Goal: Obtain resource: Obtain resource

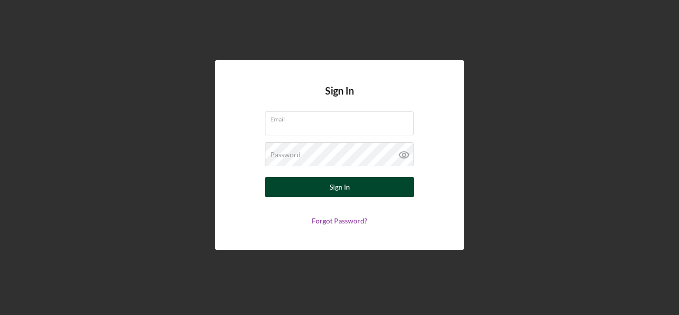
type input "[EMAIL_ADDRESS][DOMAIN_NAME]"
click at [365, 191] on button "Sign In" at bounding box center [339, 187] width 149 height 20
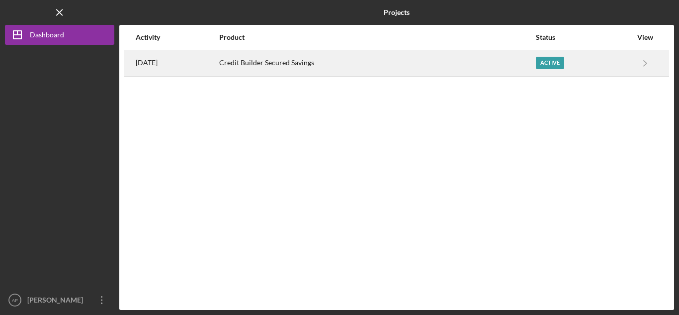
click at [419, 66] on div "Credit Builder Secured Savings" at bounding box center [377, 63] width 316 height 25
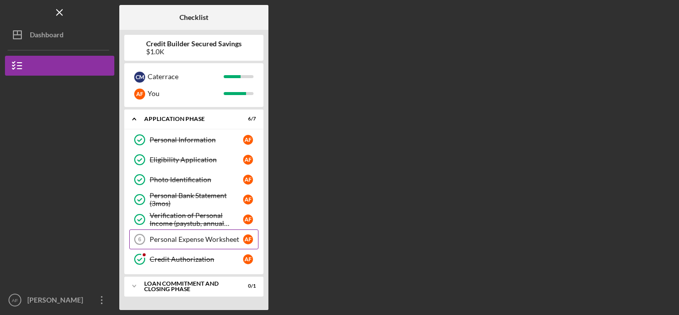
click at [167, 241] on div "Personal Expense Worksheet" at bounding box center [197, 239] width 94 height 8
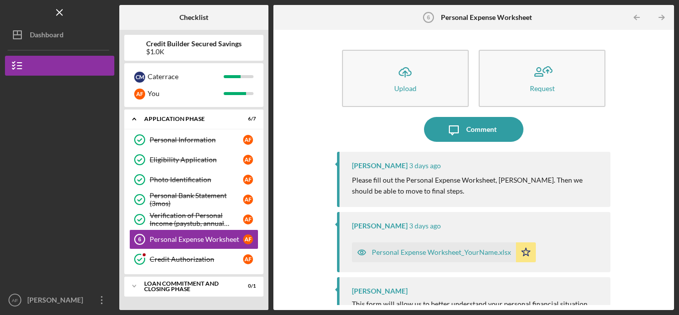
click at [455, 252] on div "Personal Expense Worksheet_YourName.xlsx" at bounding box center [441, 252] width 139 height 8
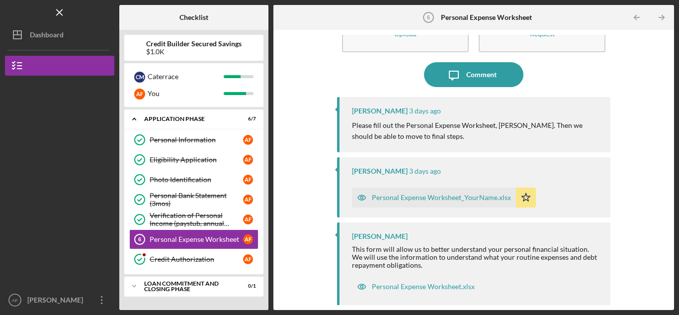
scroll to position [56, 0]
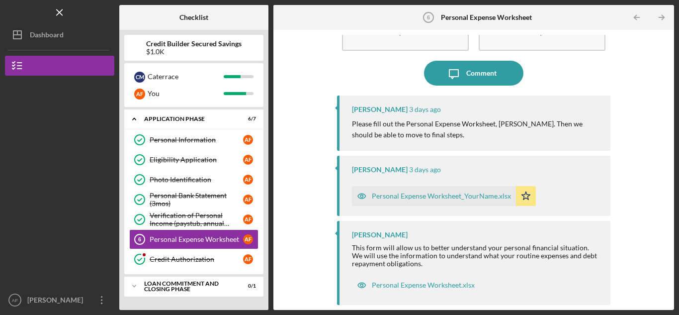
click at [496, 199] on div "Personal Expense Worksheet_YourName.xlsx" at bounding box center [441, 196] width 139 height 8
click at [520, 196] on icon "Icon/Star" at bounding box center [526, 196] width 20 height 20
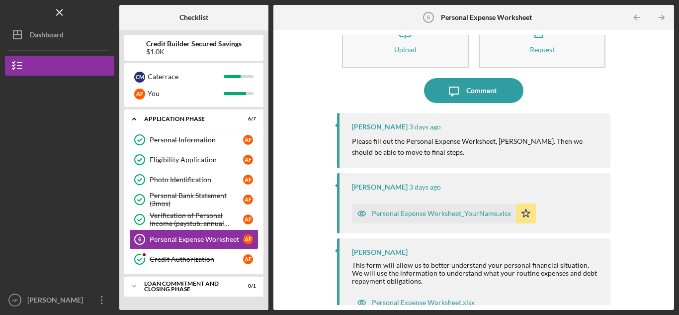
scroll to position [0, 0]
